Goal: Transaction & Acquisition: Purchase product/service

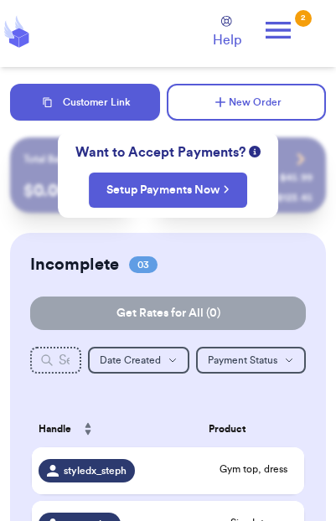
click at [262, 250] on div "Incomplete 03 Get Rates for All ( 0 ) Get Rates for All ( 0 ) Date Created Date…" at bounding box center [168, 439] width 316 height 412
click at [285, 24] on icon at bounding box center [277, 29] width 33 height 33
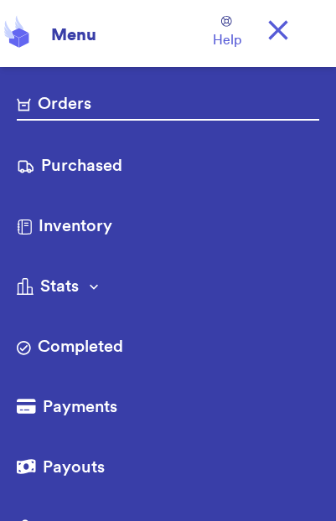
click at [130, 171] on link "Purchased" at bounding box center [168, 167] width 302 height 27
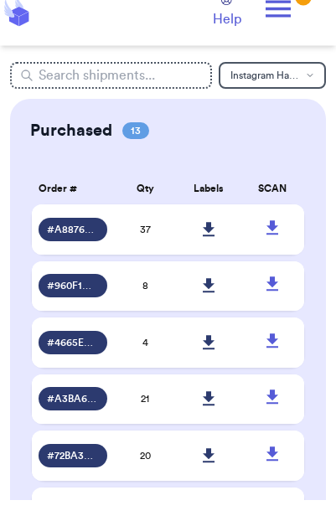
click at [208, 244] on icon at bounding box center [209, 251] width 12 height 14
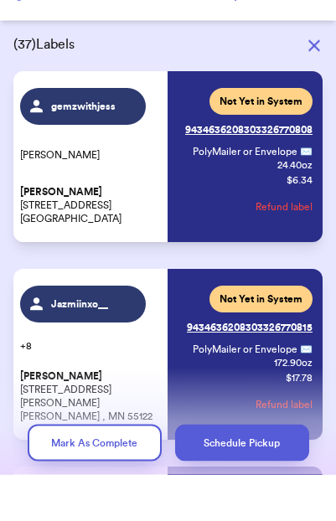
scroll to position [39, 0]
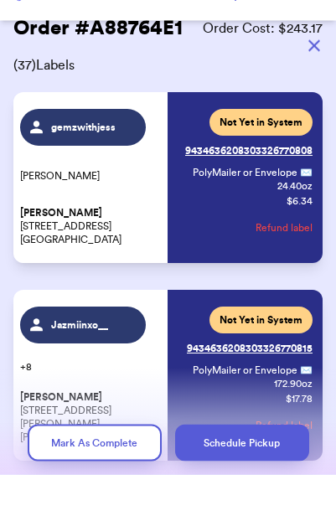
click at [312, 74] on button "button" at bounding box center [314, 92] width 37 height 37
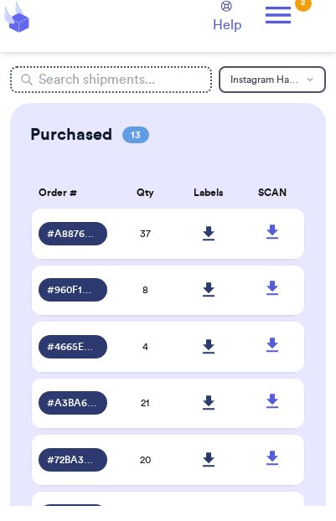
scroll to position [0, 0]
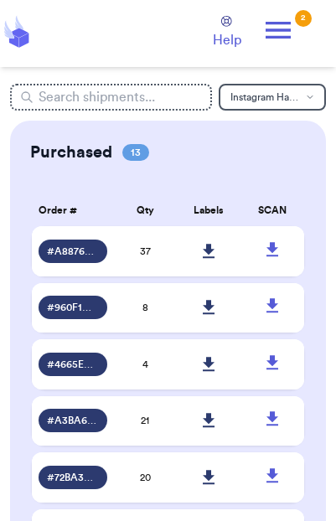
click at [289, 22] on icon at bounding box center [277, 30] width 25 height 17
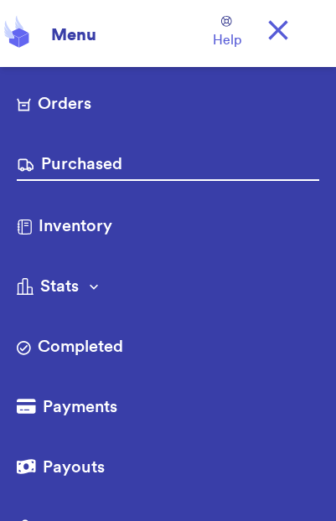
click at [60, 117] on link "Orders" at bounding box center [168, 105] width 302 height 27
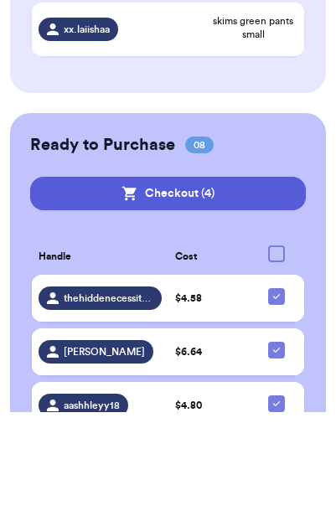
scroll to position [502, 0]
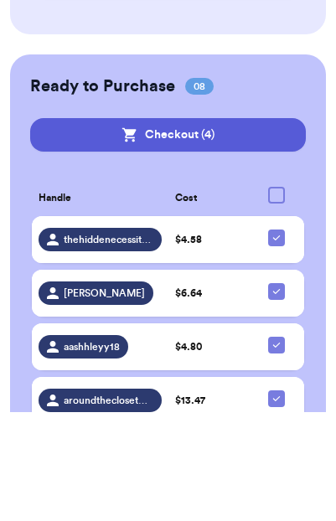
click at [263, 227] on button "Checkout ( 4 )" at bounding box center [167, 243] width 275 height 33
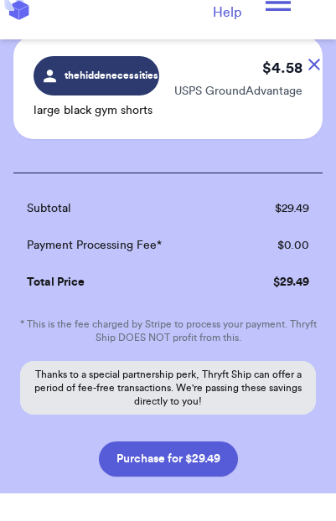
scroll to position [456, 0]
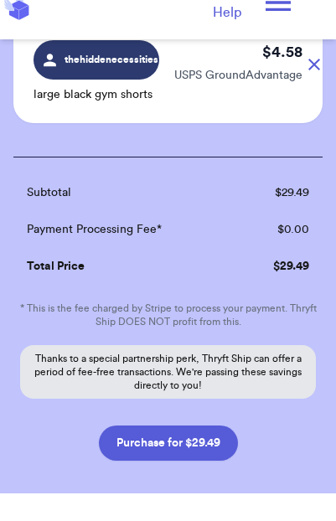
click at [188, 411] on button "Purchase for $29.49" at bounding box center [168, 470] width 139 height 35
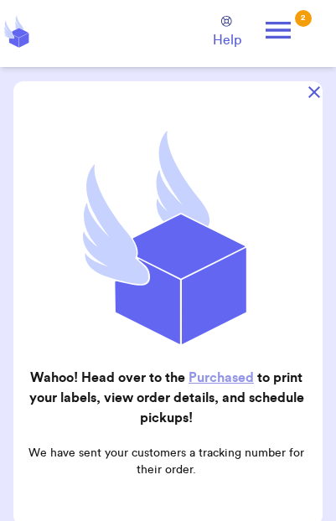
scroll to position [96, 0]
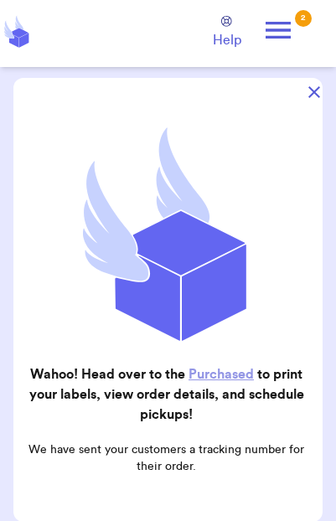
click at [319, 64] on header "Orders Purchased Inventory More Stats Completed Orders Payments Payouts Copy Cu…" at bounding box center [168, 33] width 336 height 67
click at [322, 74] on button "button" at bounding box center [314, 92] width 37 height 37
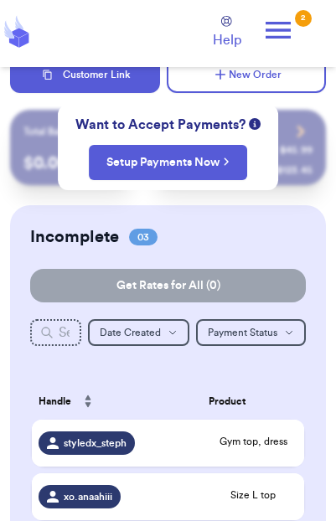
scroll to position [0, 0]
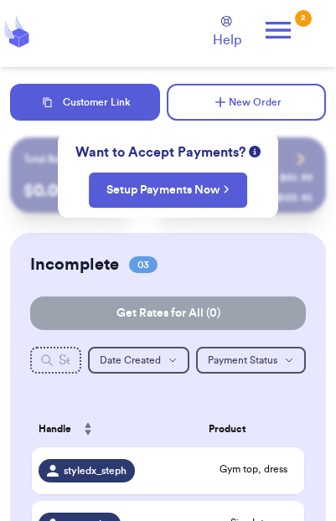
click at [279, 29] on icon at bounding box center [277, 30] width 25 height 17
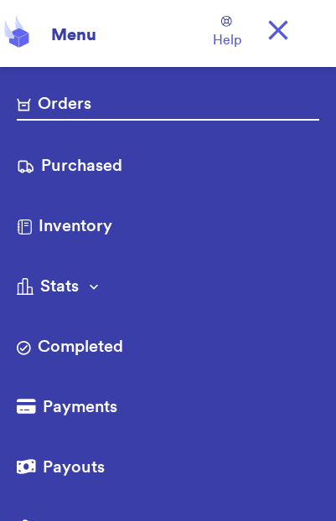
click at [163, 170] on link "Purchased" at bounding box center [168, 167] width 302 height 27
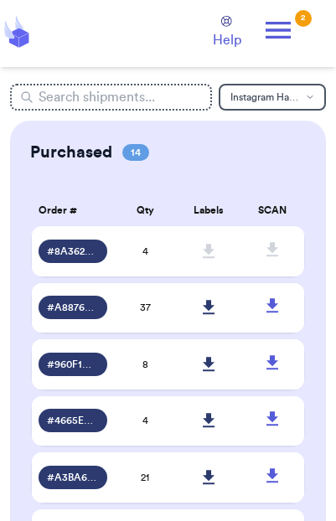
click at [276, 257] on icon at bounding box center [272, 249] width 21 height 21
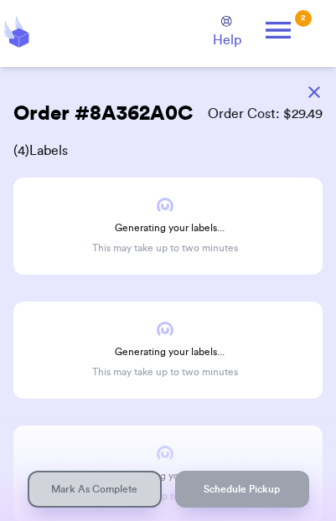
click at [314, 90] on icon "button" at bounding box center [314, 92] width 12 height 12
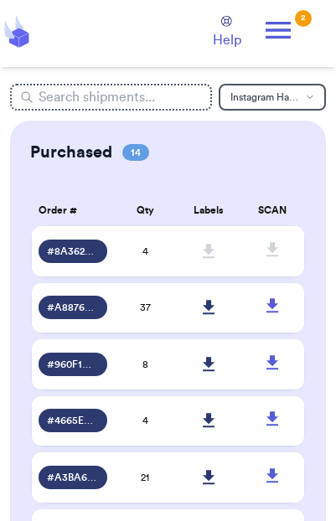
click at [210, 259] on icon at bounding box center [209, 251] width 13 height 15
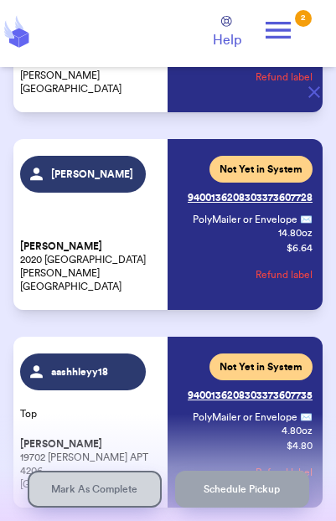
scroll to position [246, 0]
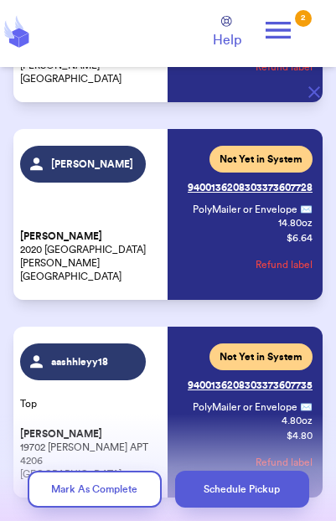
click at [309, 90] on icon "button" at bounding box center [314, 92] width 12 height 12
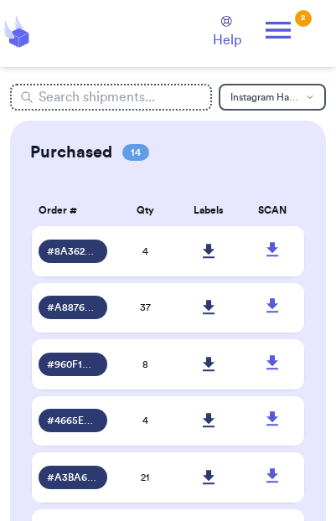
click at [203, 259] on icon at bounding box center [209, 251] width 13 height 15
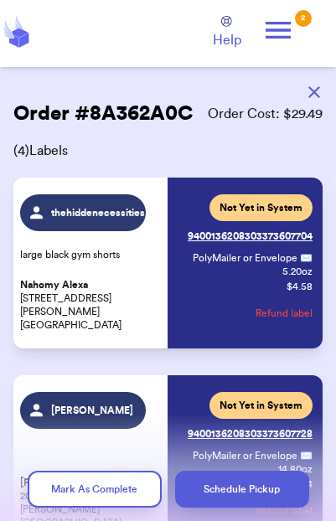
scroll to position [0, 0]
